Goal: Find contact information: Find contact information

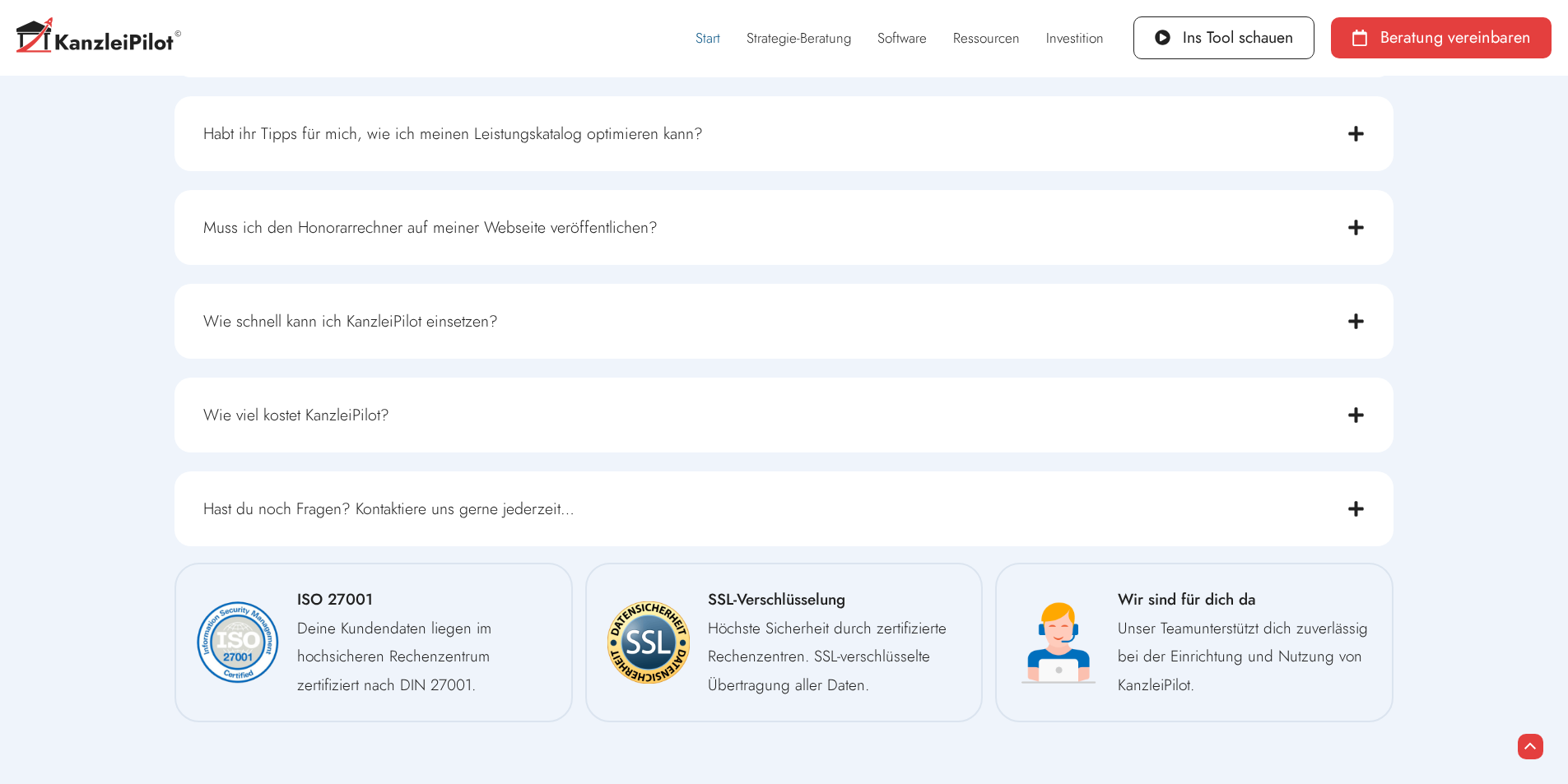
scroll to position [11816, 0]
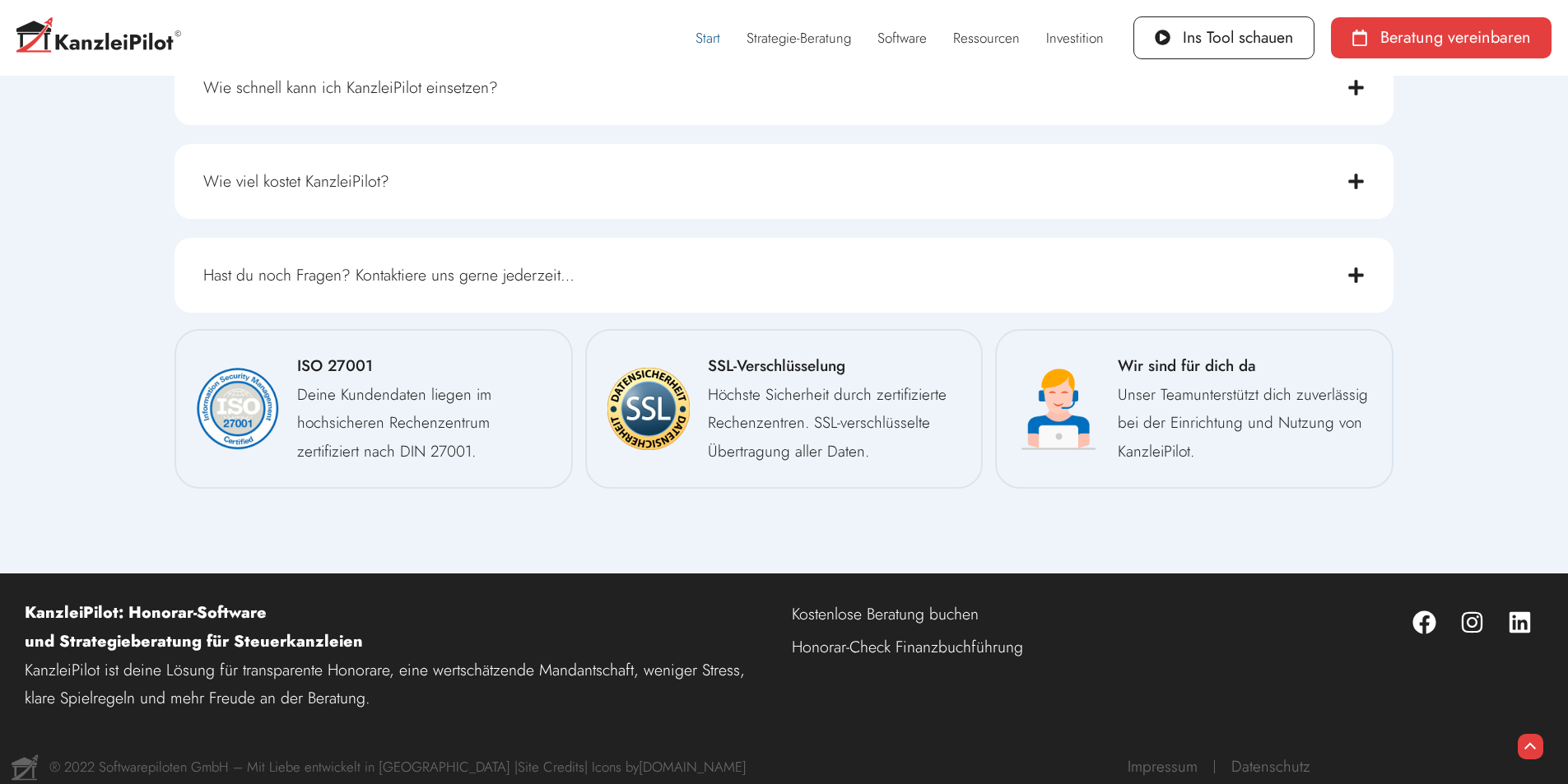
click at [1162, 761] on link "Impressum" at bounding box center [1163, 766] width 102 height 38
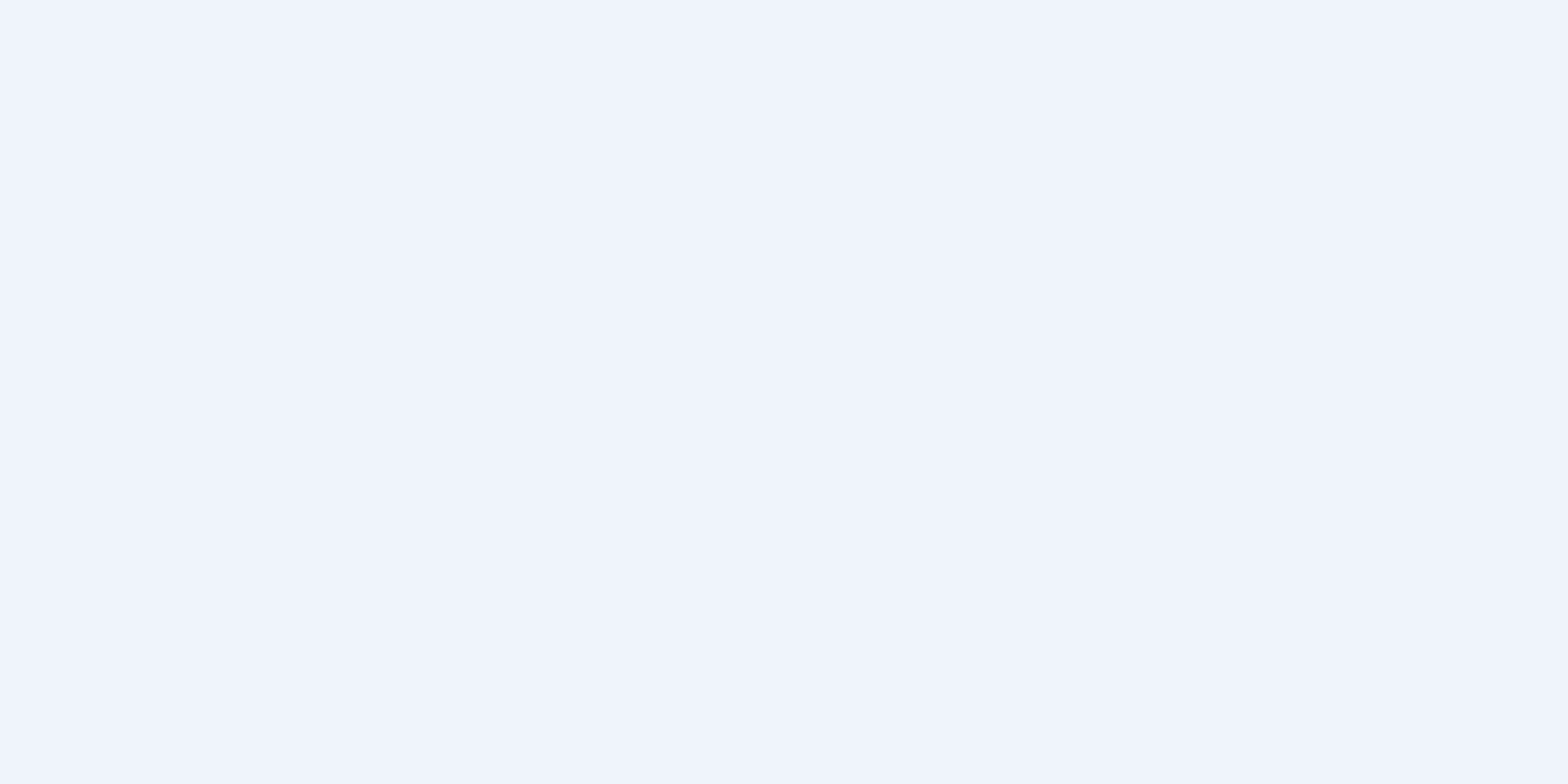
scroll to position [164, 0]
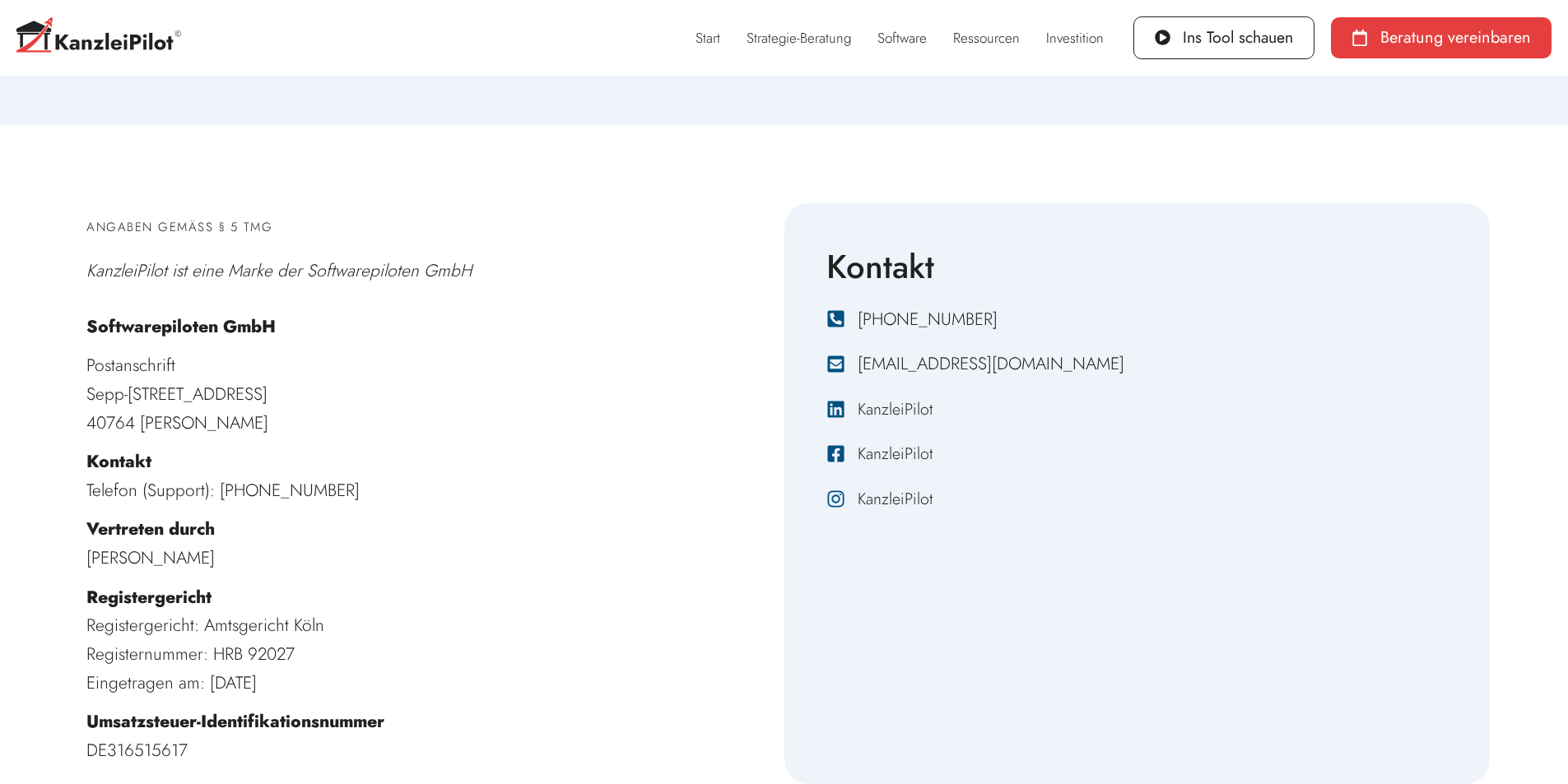
drag, startPoint x: 213, startPoint y: 489, endPoint x: 355, endPoint y: 485, distance: 142.1
click at [355, 485] on p "Kontakt Telefon (Support): [PHONE_NUMBER]" at bounding box center [431, 476] width 689 height 57
copy p "[PHONE_NUMBER]"
drag, startPoint x: 860, startPoint y: 366, endPoint x: 1053, endPoint y: 374, distance: 193.2
click at [1053, 374] on div "[EMAIL_ADDRESS][DOMAIN_NAME]" at bounding box center [1152, 364] width 589 height 29
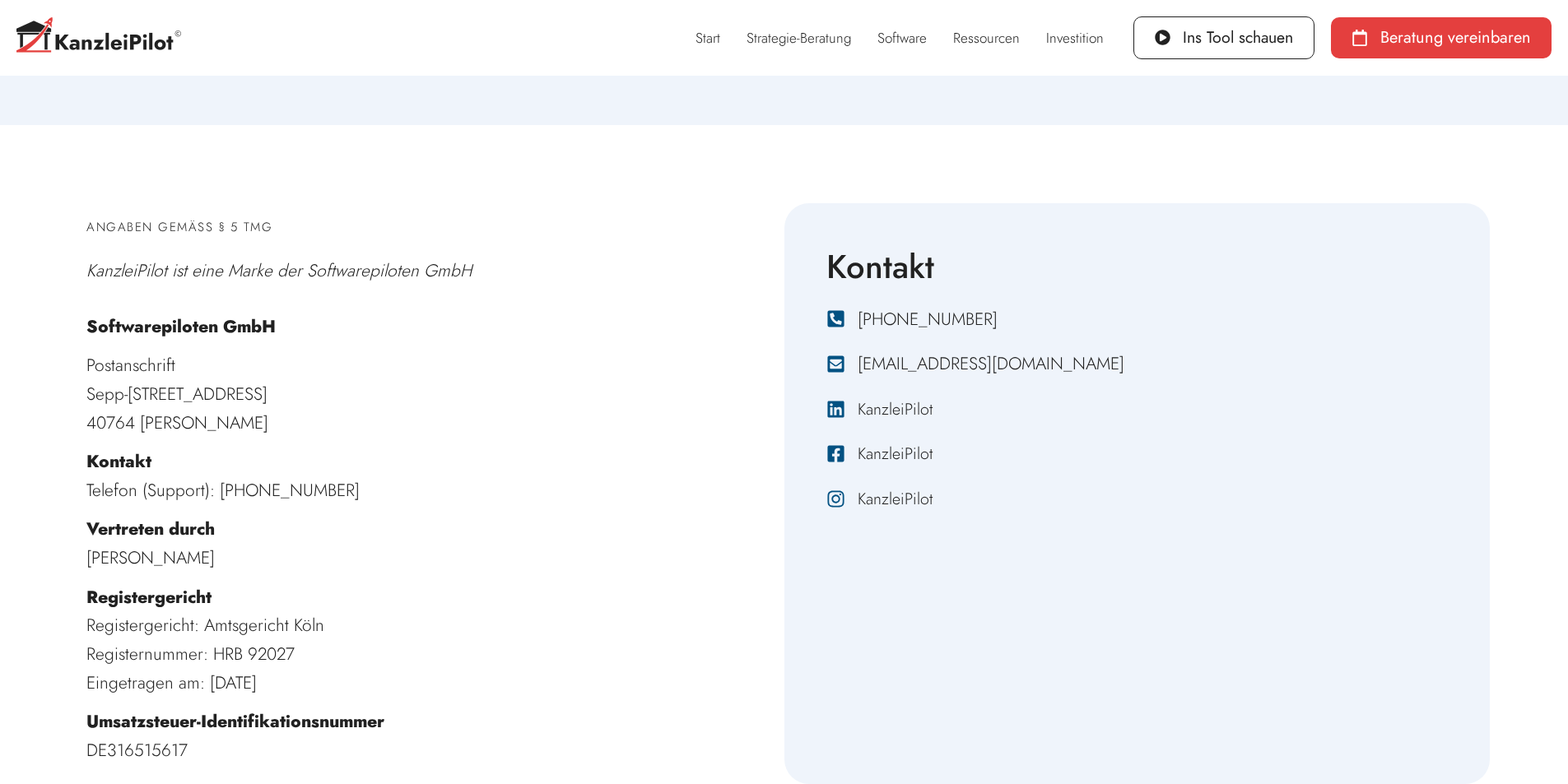
copy span "[EMAIL_ADDRESS][DOMAIN_NAME]"
